Goal: Information Seeking & Learning: Find contact information

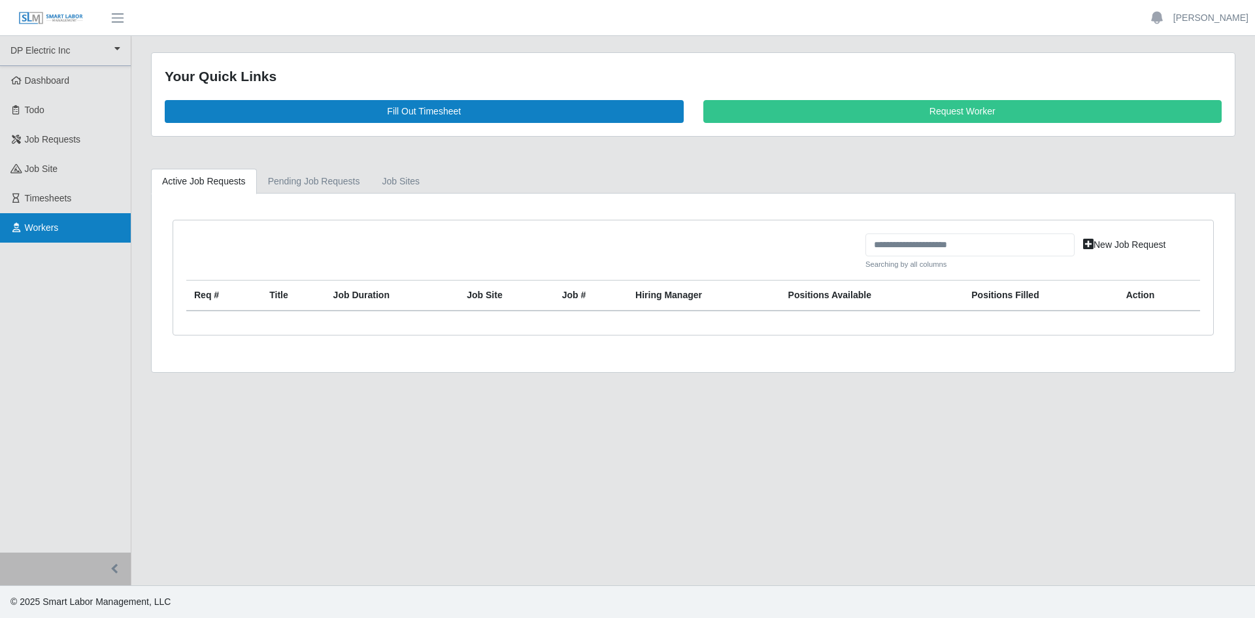
click at [71, 223] on link "Workers" at bounding box center [65, 227] width 131 height 29
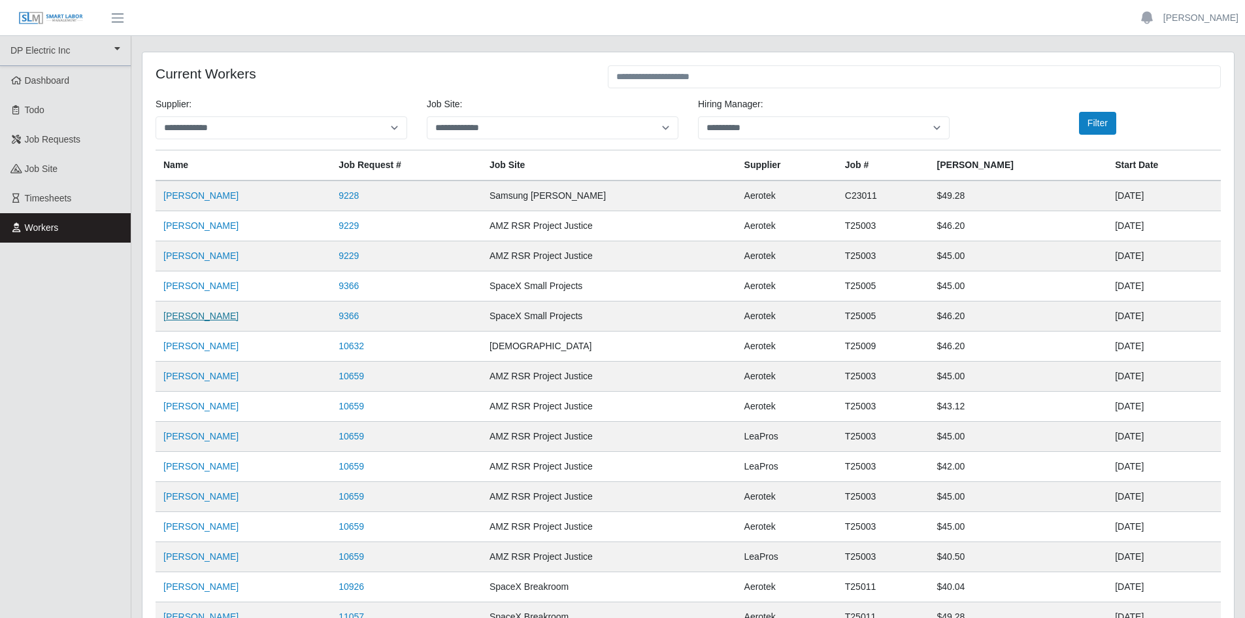
click at [201, 320] on link "Jasmon Frank" at bounding box center [200, 315] width 75 height 10
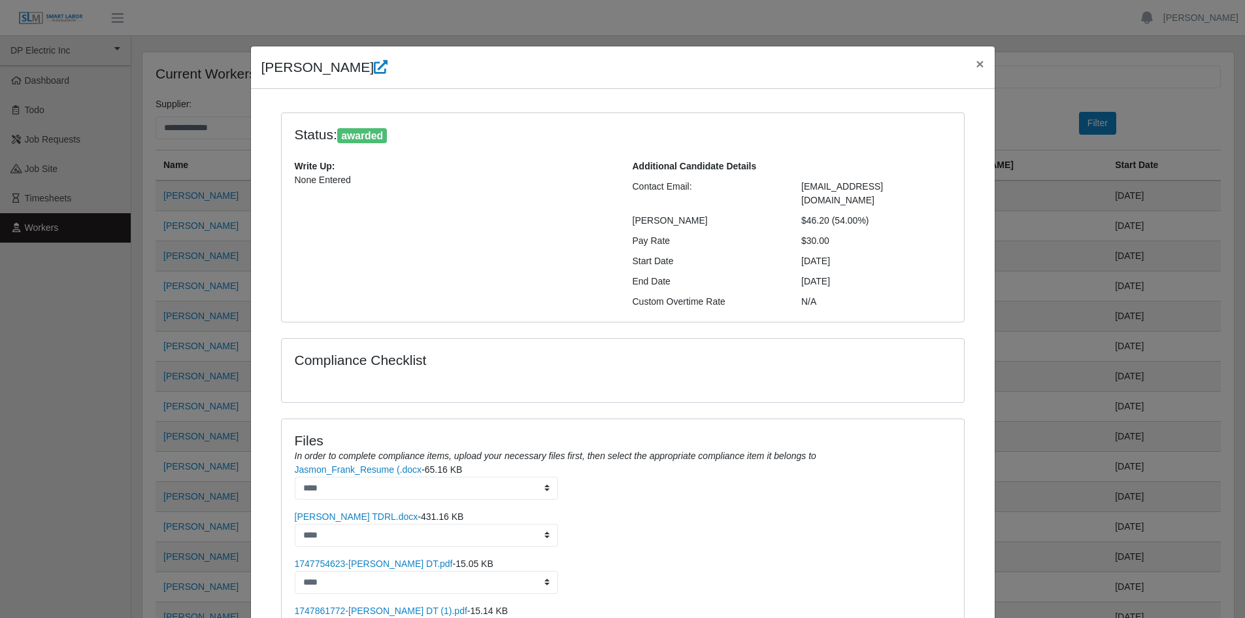
click at [833, 181] on span "jasmon8890@gmail.com" at bounding box center [842, 193] width 82 height 24
click at [835, 182] on span "jasmon8890@gmail.com" at bounding box center [842, 193] width 82 height 24
click at [823, 186] on span "jasmon8890@gmail.com" at bounding box center [842, 193] width 82 height 24
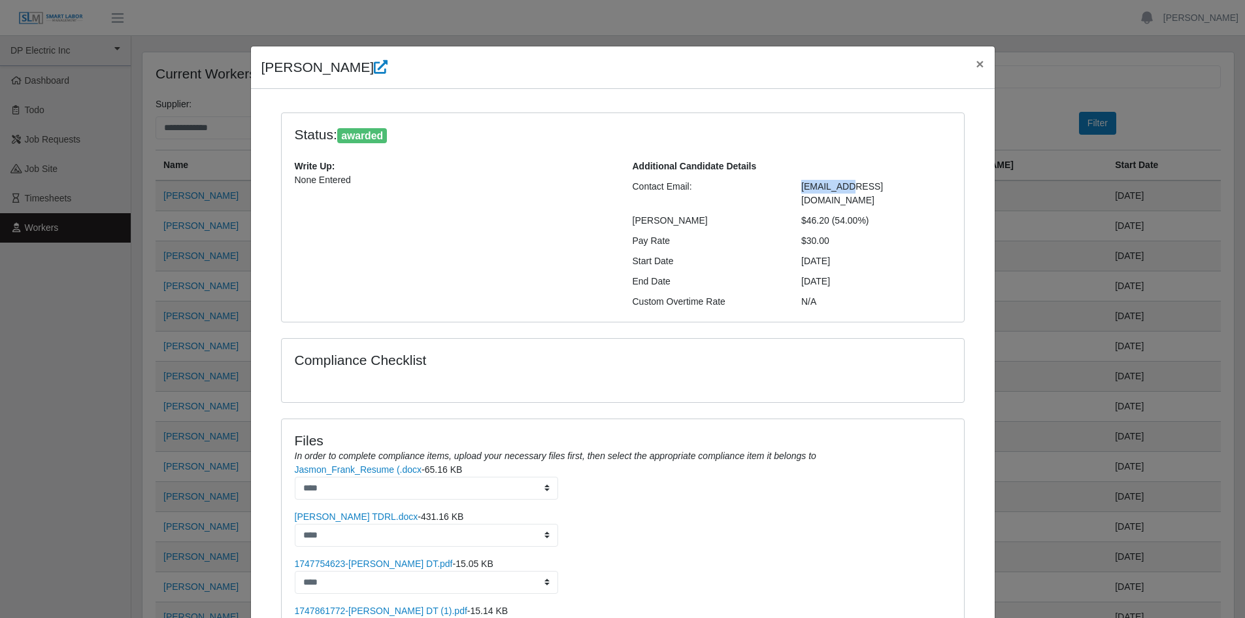
click at [823, 186] on span "jasmon8890@gmail.com" at bounding box center [842, 193] width 82 height 24
click at [976, 64] on span "×" at bounding box center [980, 63] width 8 height 15
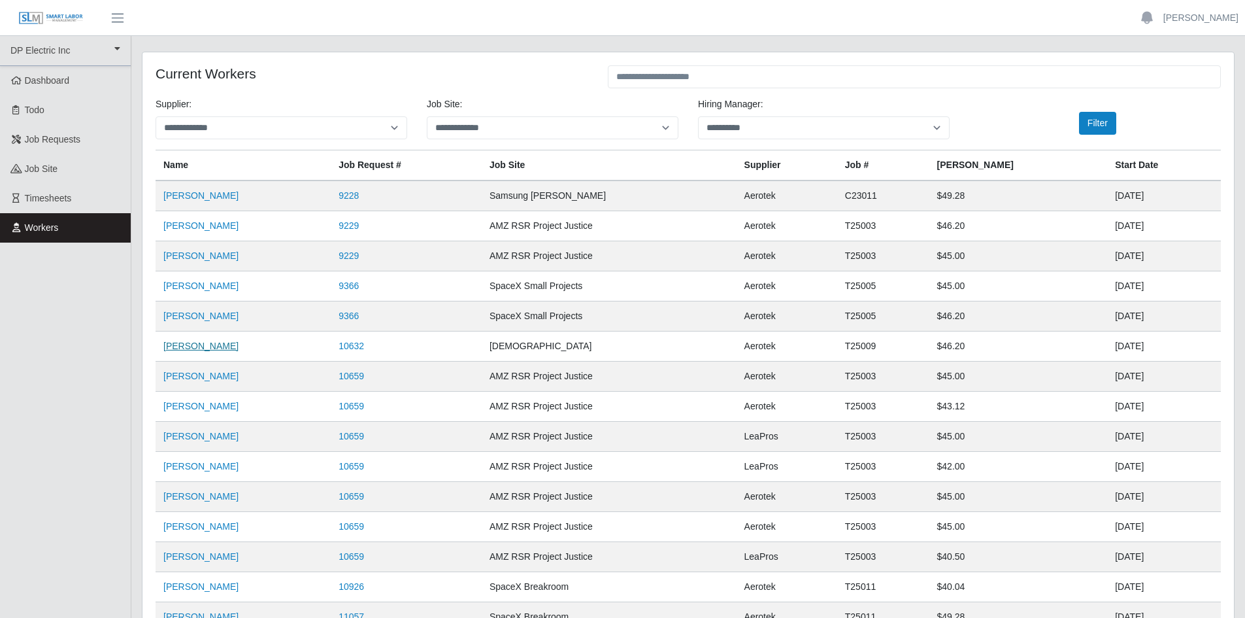
click at [208, 347] on link "Jasmon Frank" at bounding box center [200, 345] width 75 height 10
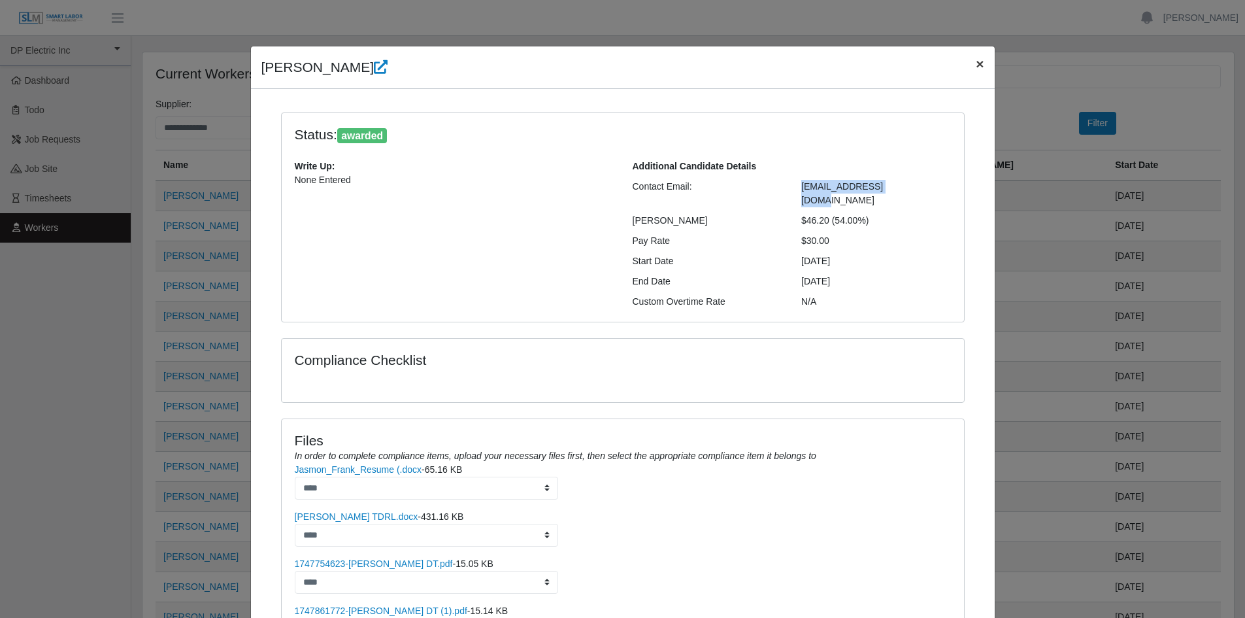
click at [976, 69] on span "×" at bounding box center [980, 63] width 8 height 15
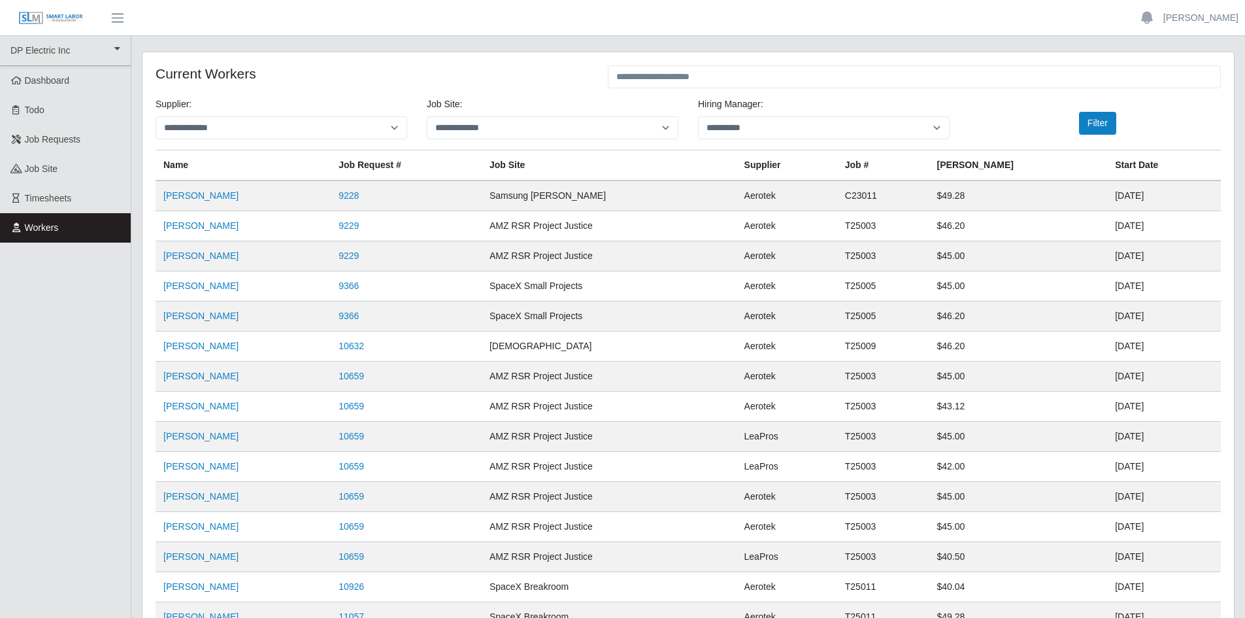
click at [1107, 348] on td "07/07/2025" at bounding box center [1164, 346] width 114 height 30
click at [1112, 318] on td "05/26/2025" at bounding box center [1164, 316] width 114 height 30
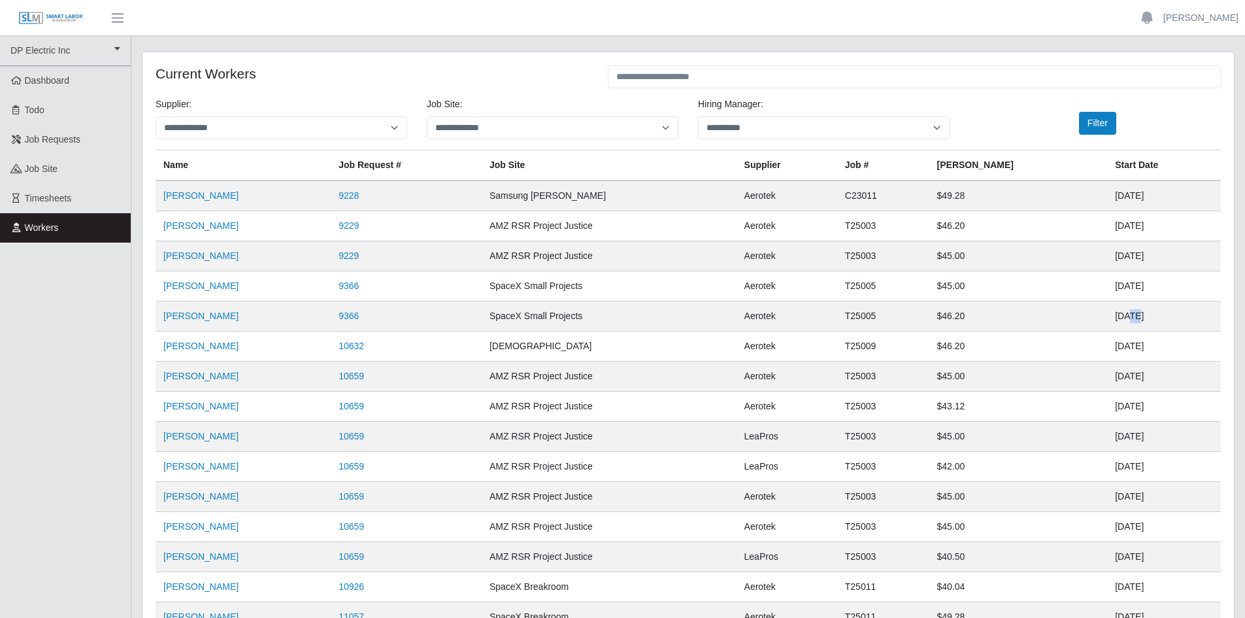
click at [1112, 318] on td "05/26/2025" at bounding box center [1164, 316] width 114 height 30
click at [1112, 354] on td "07/07/2025" at bounding box center [1164, 346] width 114 height 30
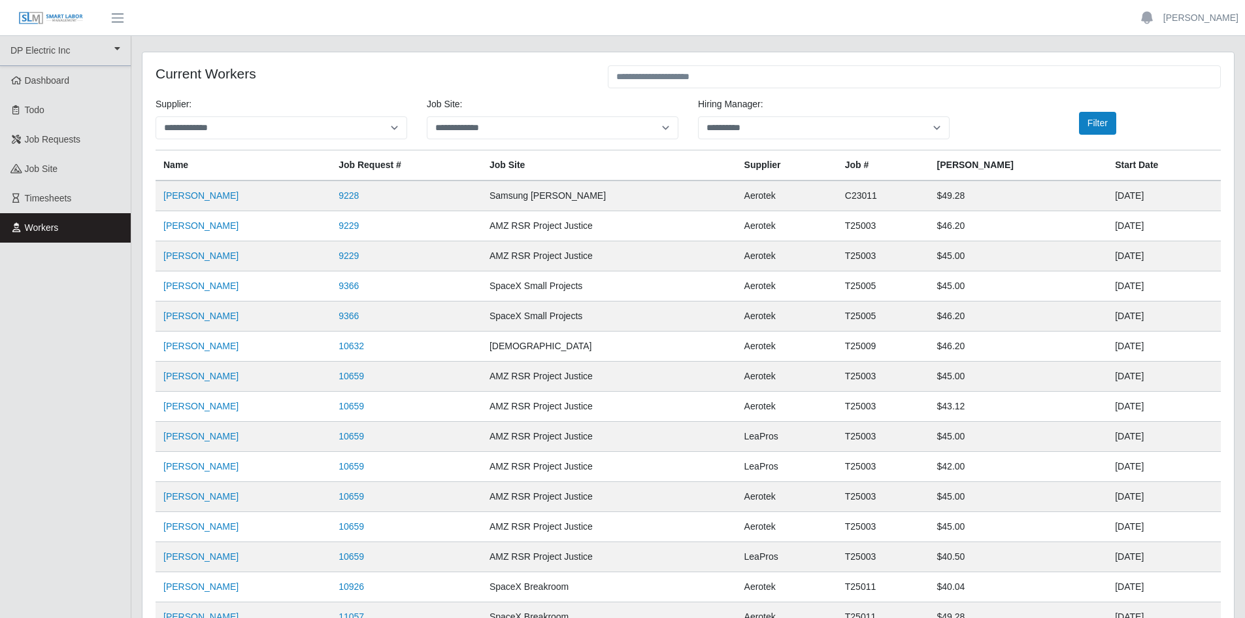
click at [899, 349] on td "T25009" at bounding box center [883, 346] width 92 height 30
copy td "T25009"
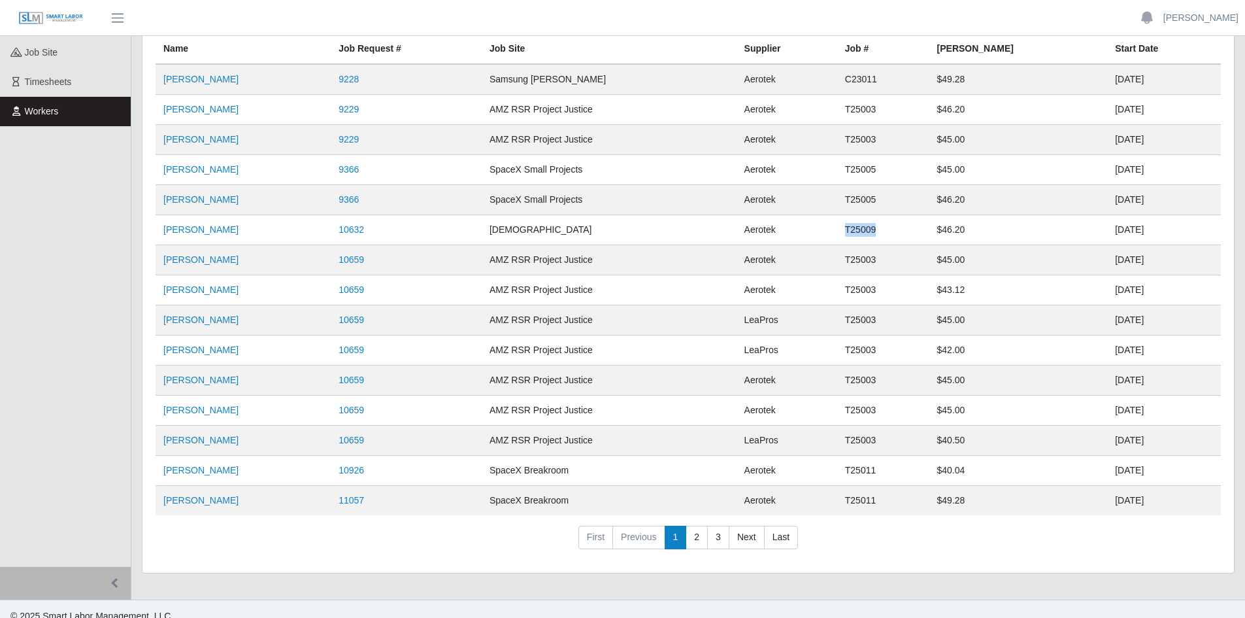
scroll to position [131, 0]
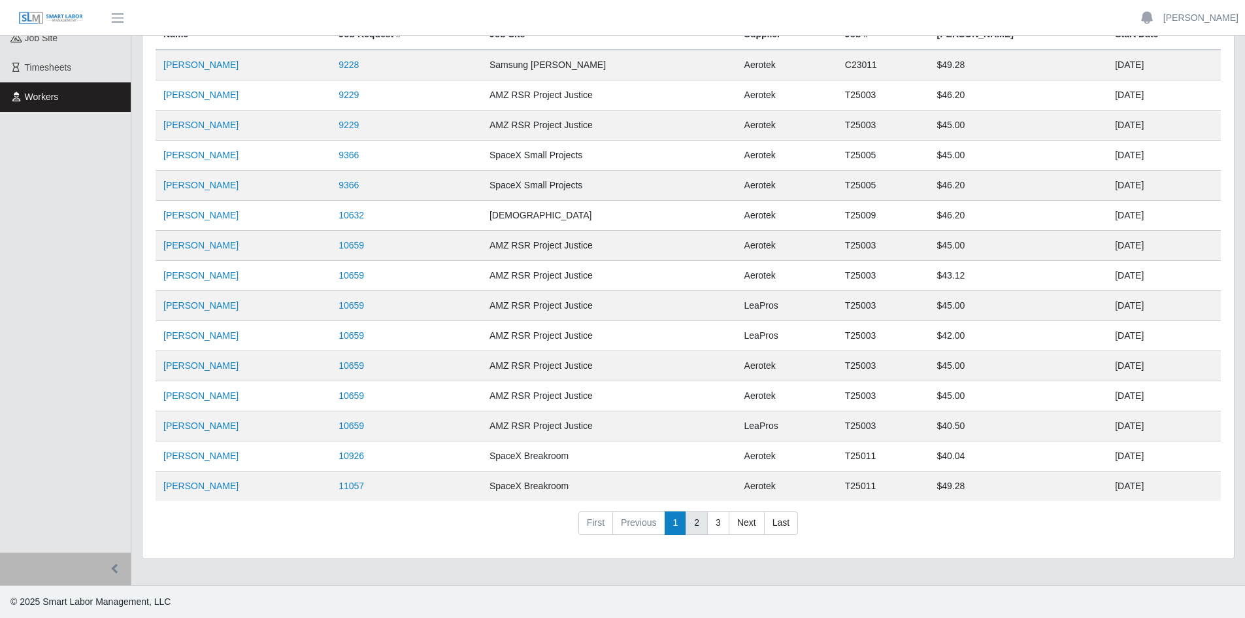
click at [703, 521] on link "2" at bounding box center [697, 523] width 22 height 24
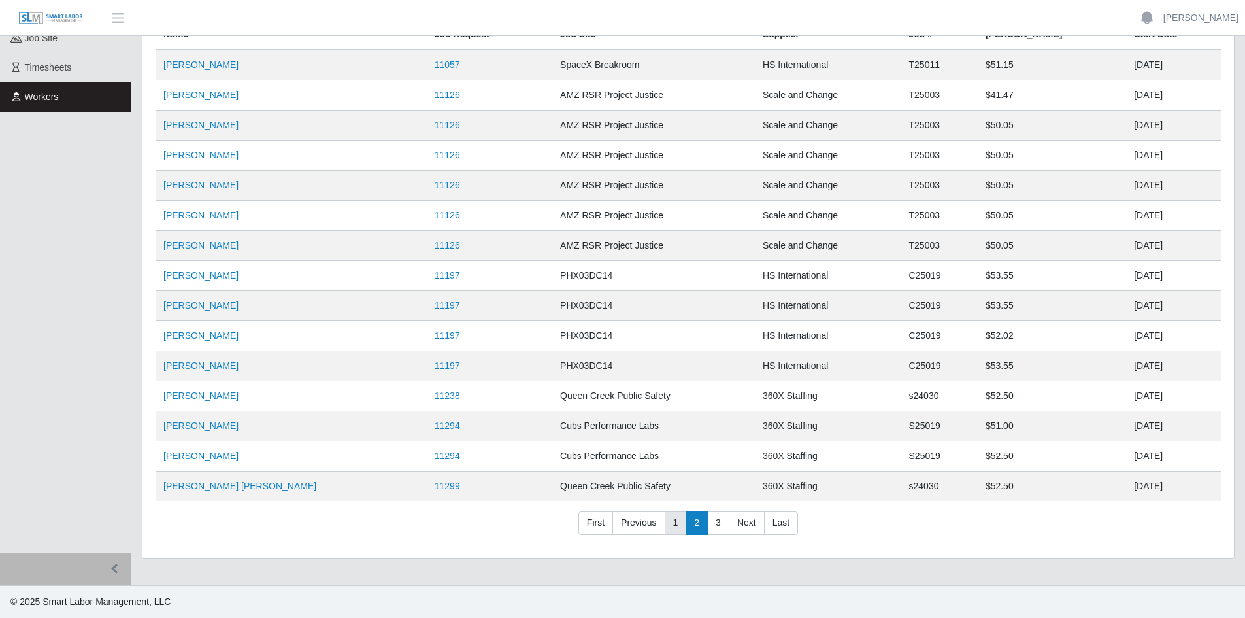
click at [672, 525] on link "1" at bounding box center [676, 523] width 22 height 24
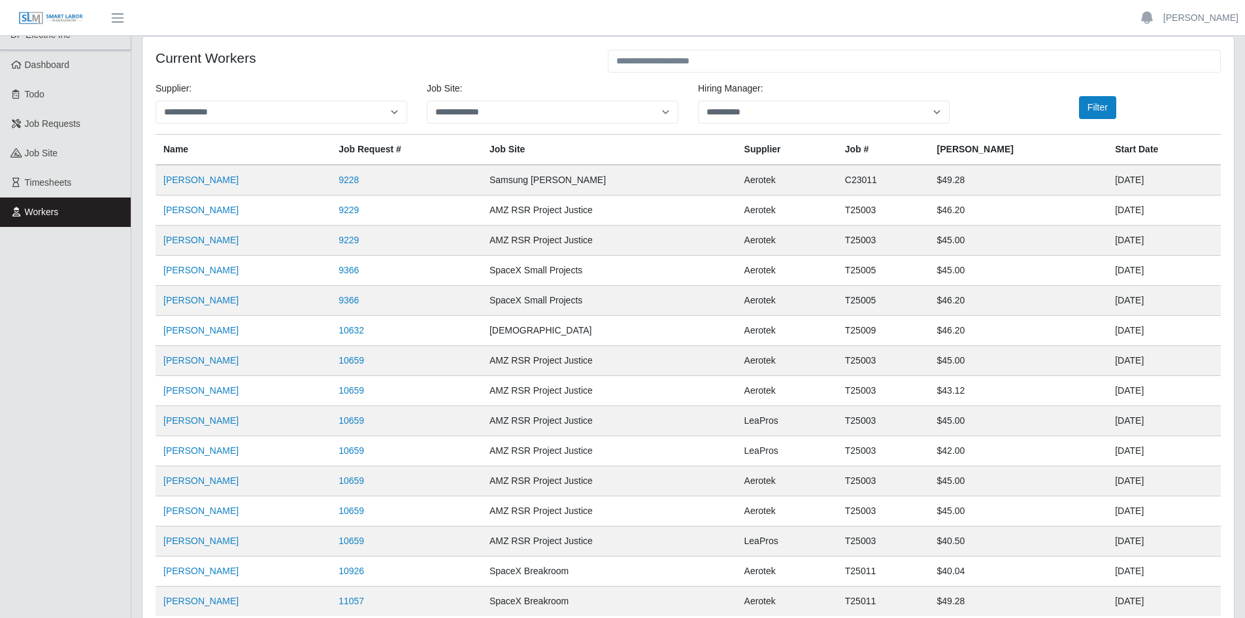
scroll to position [0, 0]
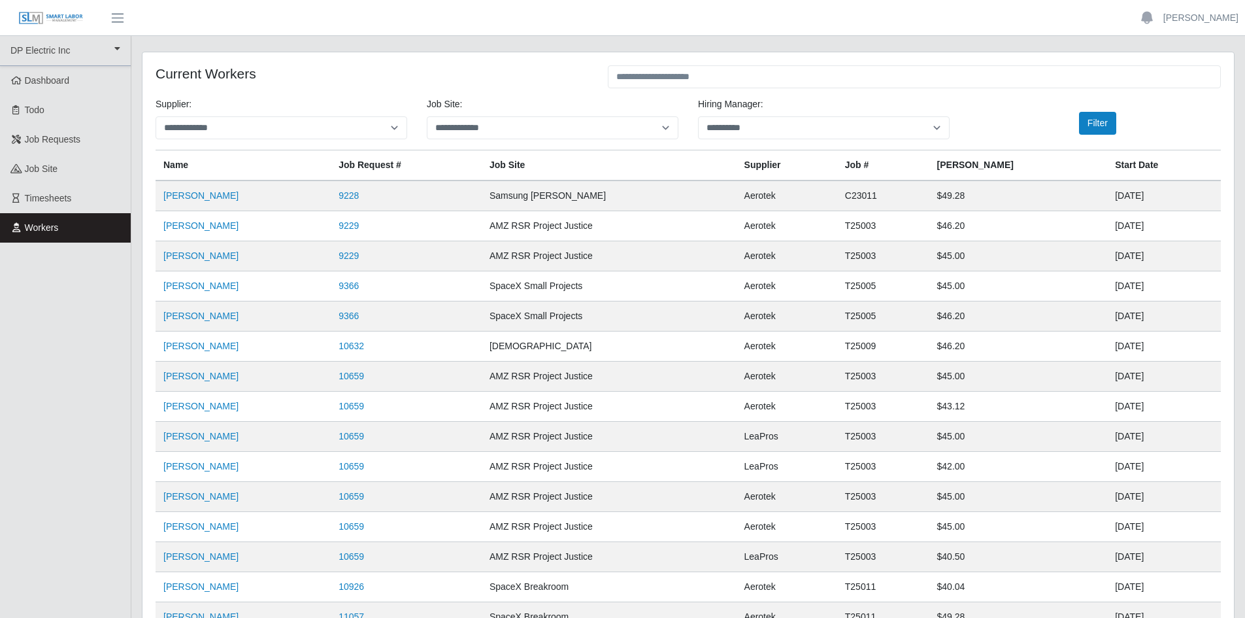
click at [1107, 292] on td "05/26/2025" at bounding box center [1164, 286] width 114 height 30
click at [674, 321] on td "SpaceX Small Projects" at bounding box center [609, 316] width 255 height 30
click at [889, 259] on td "T25003" at bounding box center [883, 256] width 92 height 30
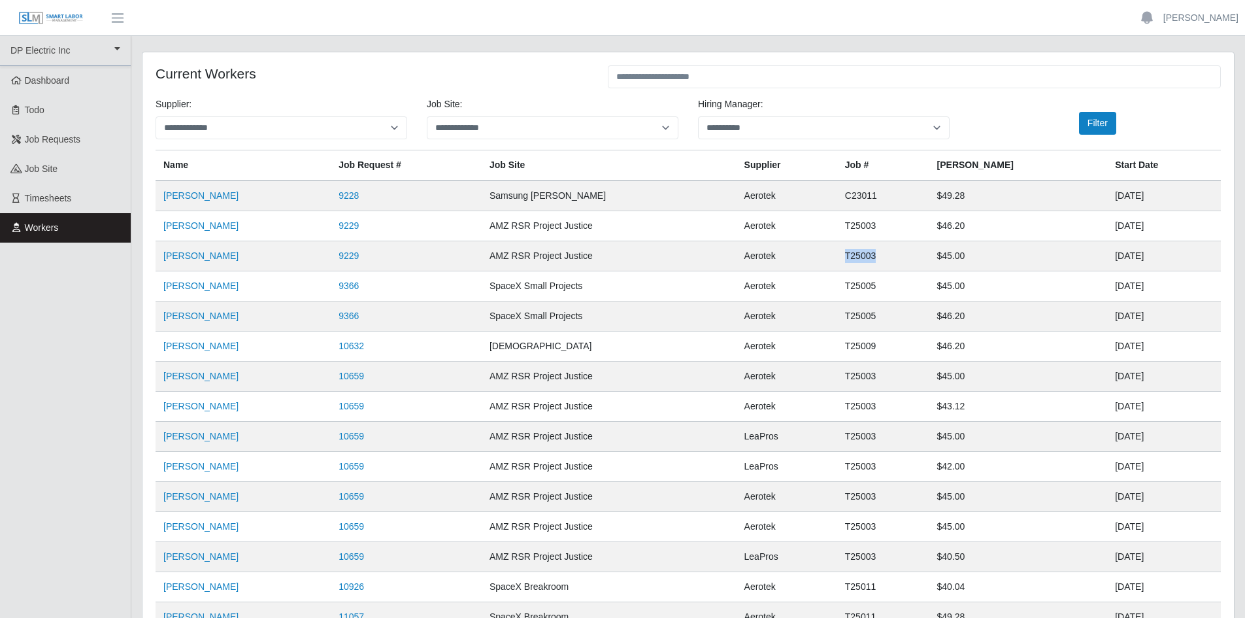
click at [889, 259] on td "T25003" at bounding box center [883, 256] width 92 height 30
click at [895, 291] on td "T25005" at bounding box center [883, 286] width 92 height 30
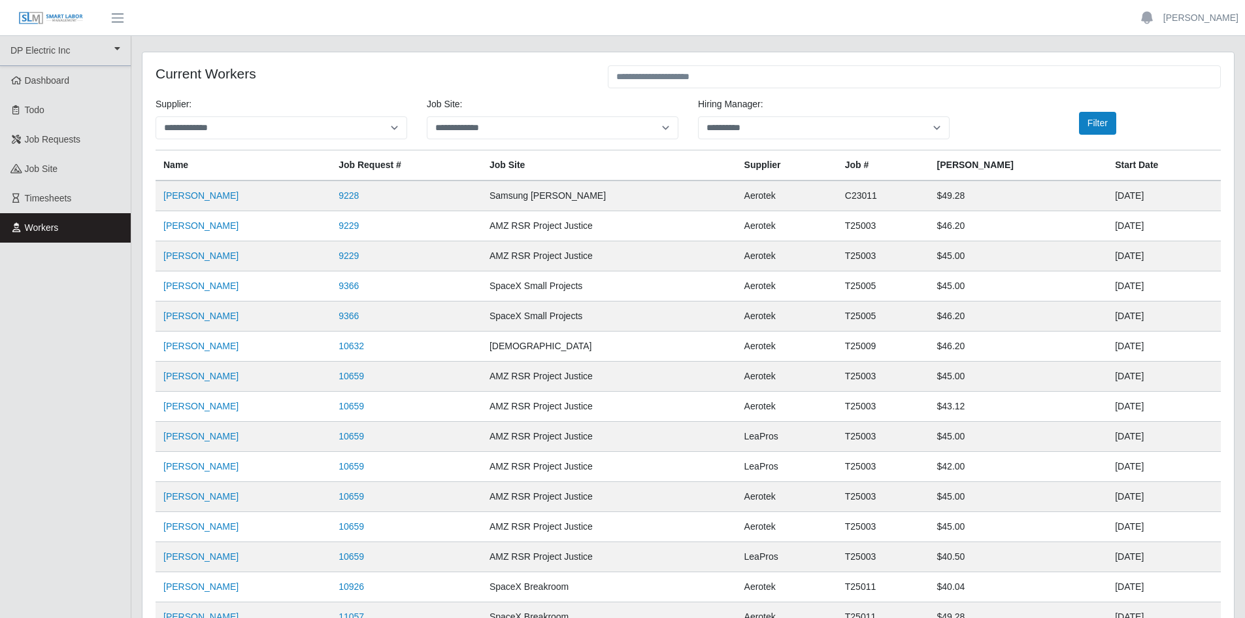
click at [1109, 318] on td "05/26/2025" at bounding box center [1164, 316] width 114 height 30
click at [1110, 318] on td "05/26/2025" at bounding box center [1164, 316] width 114 height 30
click at [1107, 346] on td "07/07/2025" at bounding box center [1164, 346] width 114 height 30
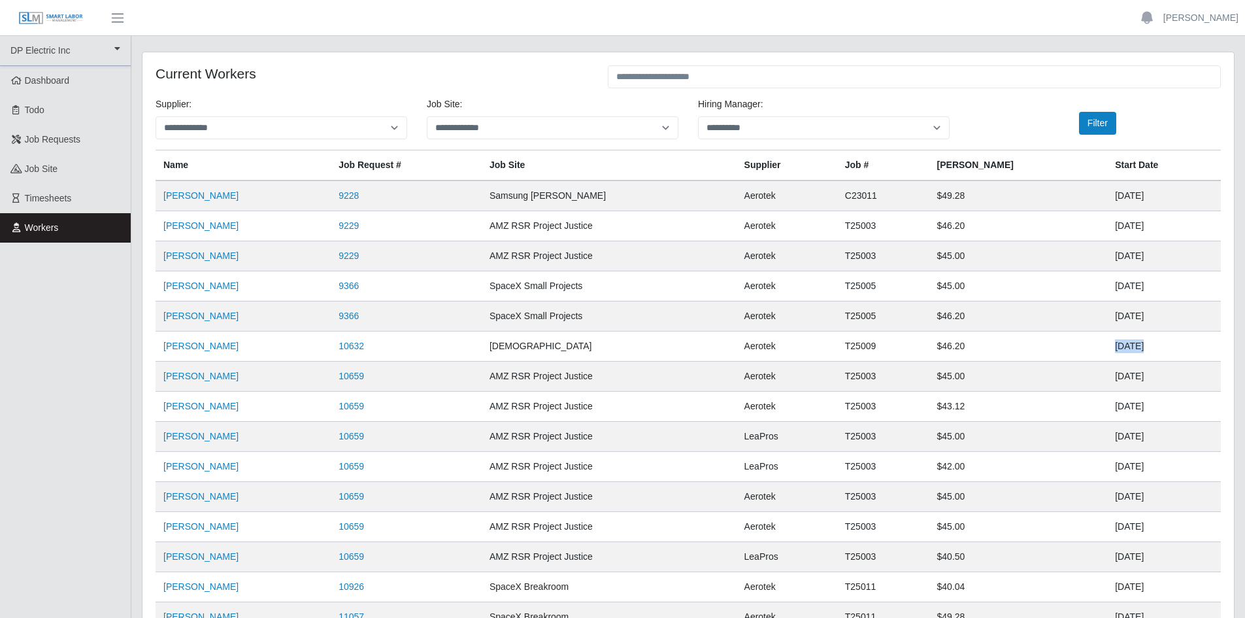
click at [1107, 346] on td "07/07/2025" at bounding box center [1164, 346] width 114 height 30
click at [182, 350] on link "Jasmon Frank" at bounding box center [200, 345] width 75 height 10
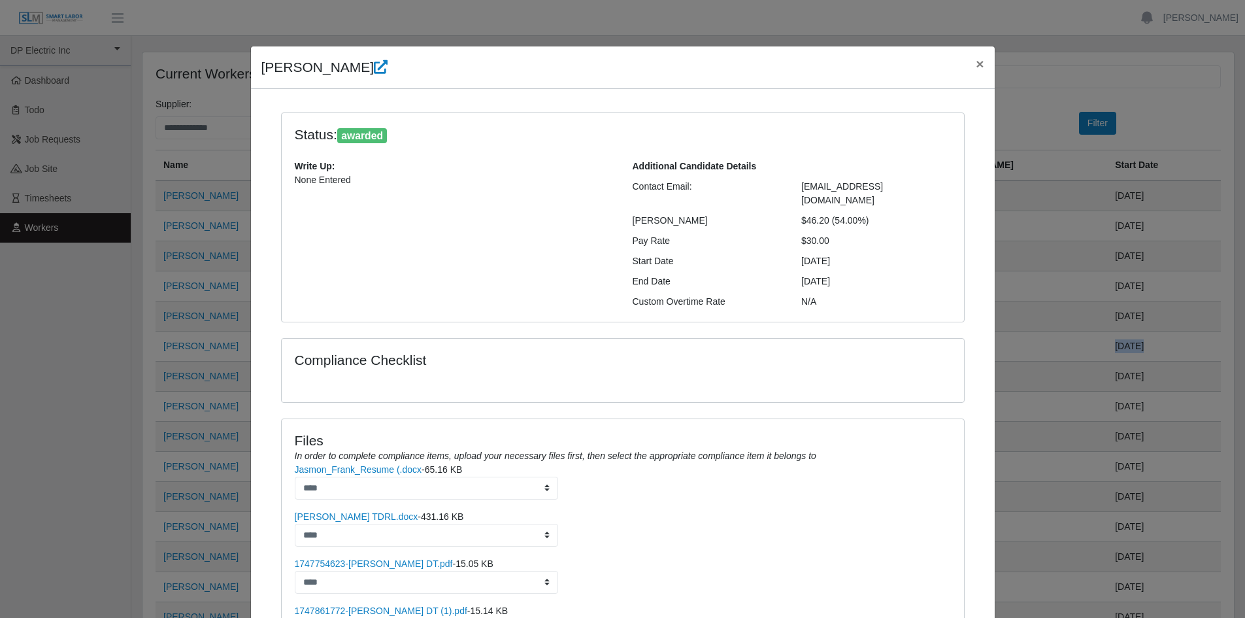
click at [826, 195] on div "Additional Candidate Details Contact Email: jasmon8890@gmail.com Bill Rate $46.…" at bounding box center [792, 233] width 338 height 149
click at [829, 190] on span "jasmon8890@gmail.com" at bounding box center [842, 193] width 82 height 24
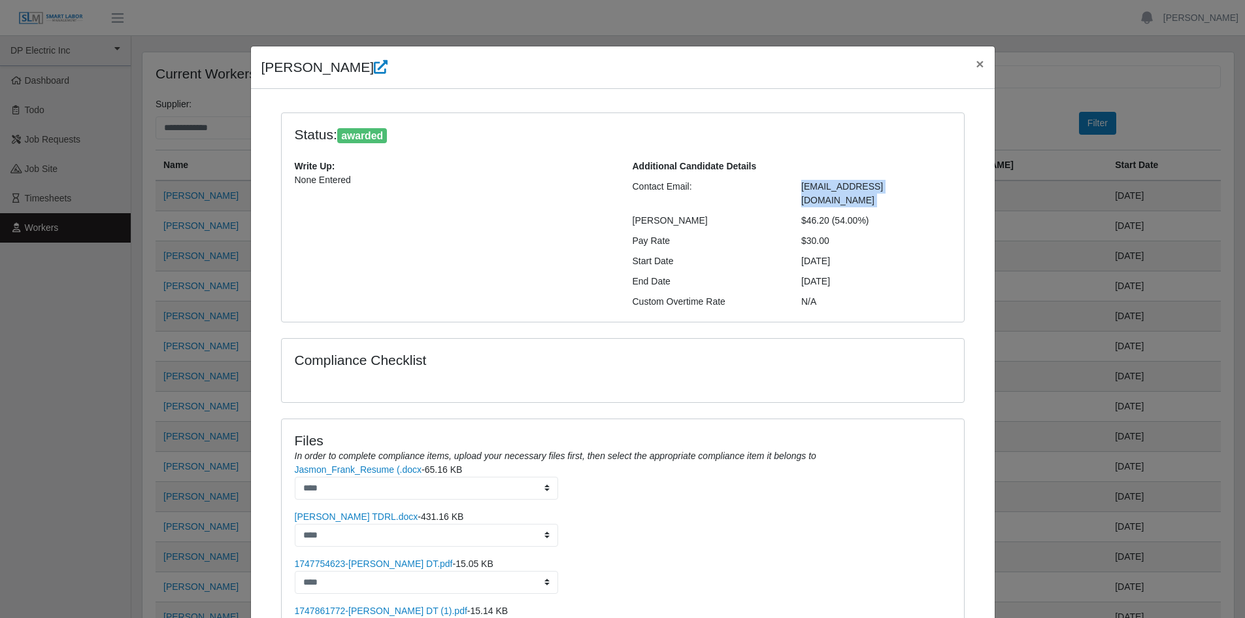
copy div "jasmon8890@gmail.com"
